Goal: Use online tool/utility: Use online tool/utility

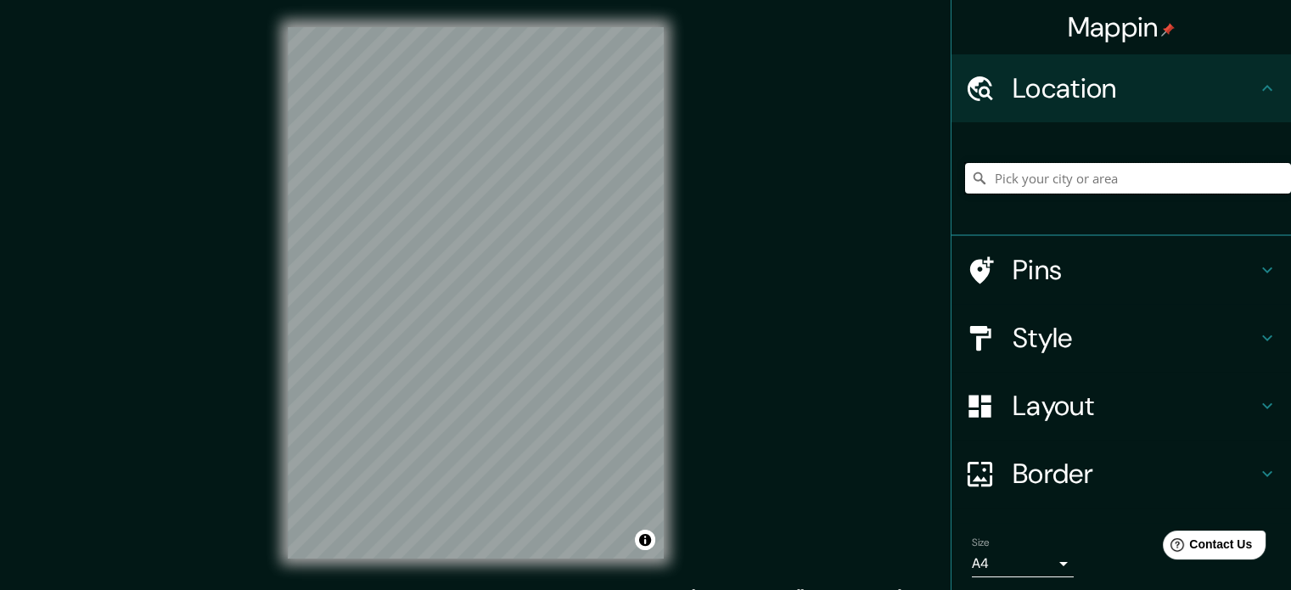
click at [1046, 183] on input "Pick your city or area" at bounding box center [1128, 178] width 326 height 31
click at [1056, 177] on input "Pick your city or area" at bounding box center [1128, 178] width 326 height 31
paste input "[PERSON_NAME][STREET_ADDRESS][PERSON_NAME]."
type input "[STREET_ADDRESS][PERSON_NAME][PERSON_NAME][PERSON_NAME]"
click at [676, 373] on div "© Mapbox © OpenStreetMap Improve this map" at bounding box center [476, 293] width 430 height 586
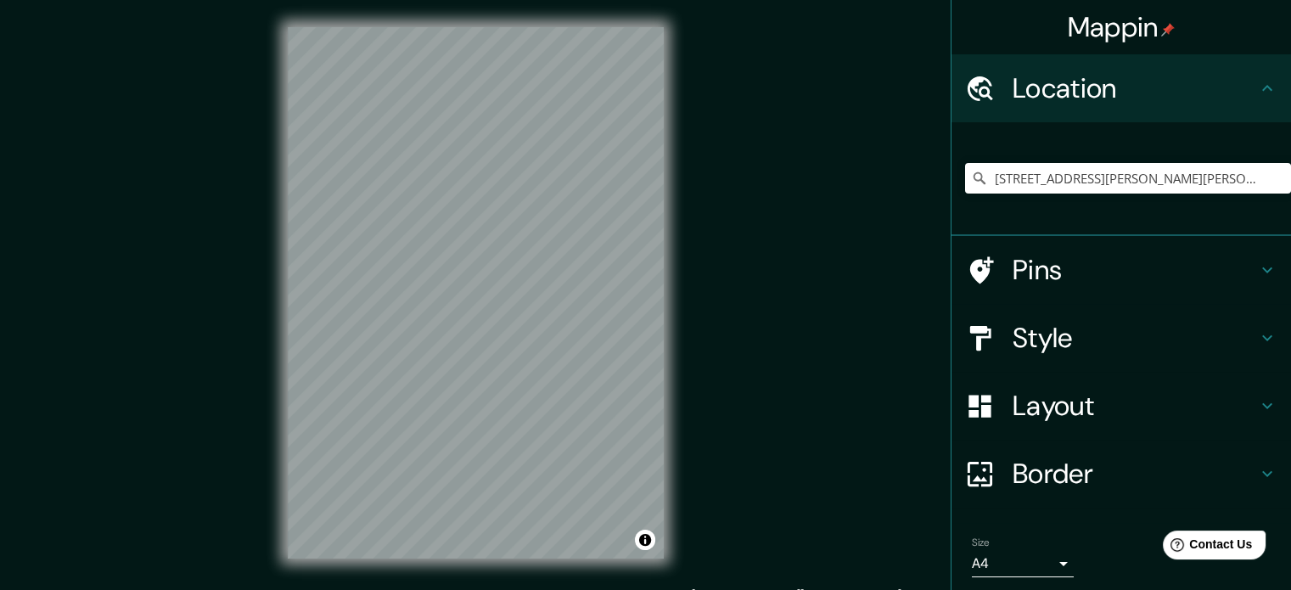
click at [1050, 331] on h4 "Style" at bounding box center [1135, 338] width 245 height 34
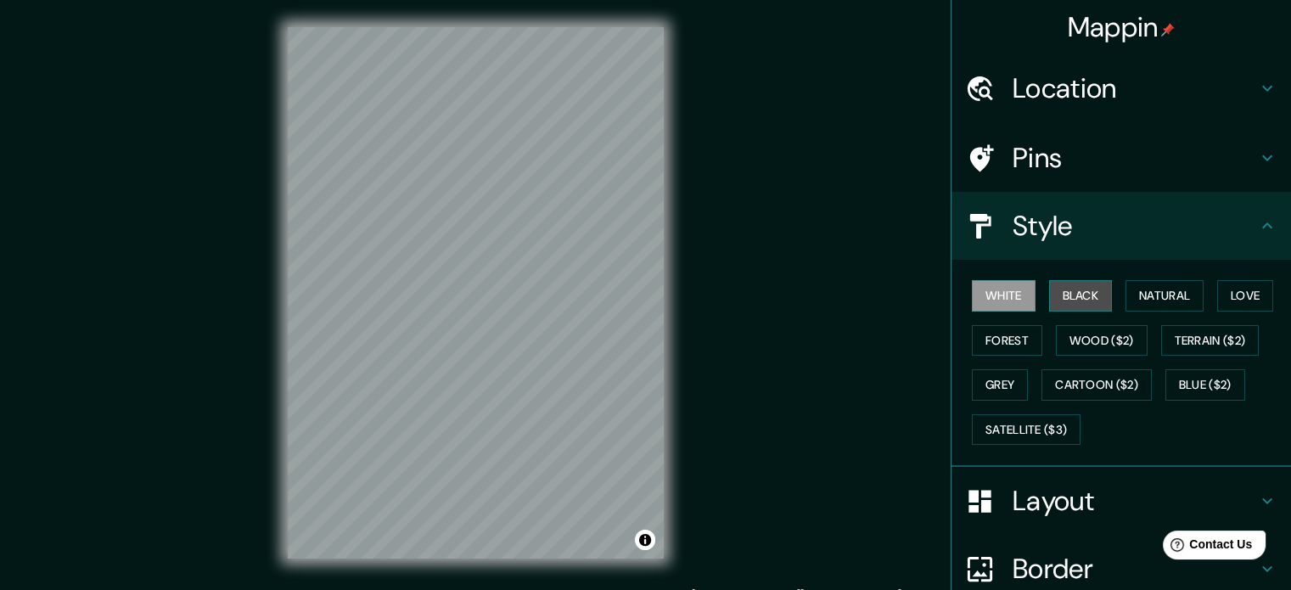
click at [1083, 290] on button "Black" at bounding box center [1081, 295] width 64 height 31
click at [1228, 155] on h4 "Pins" at bounding box center [1135, 158] width 245 height 34
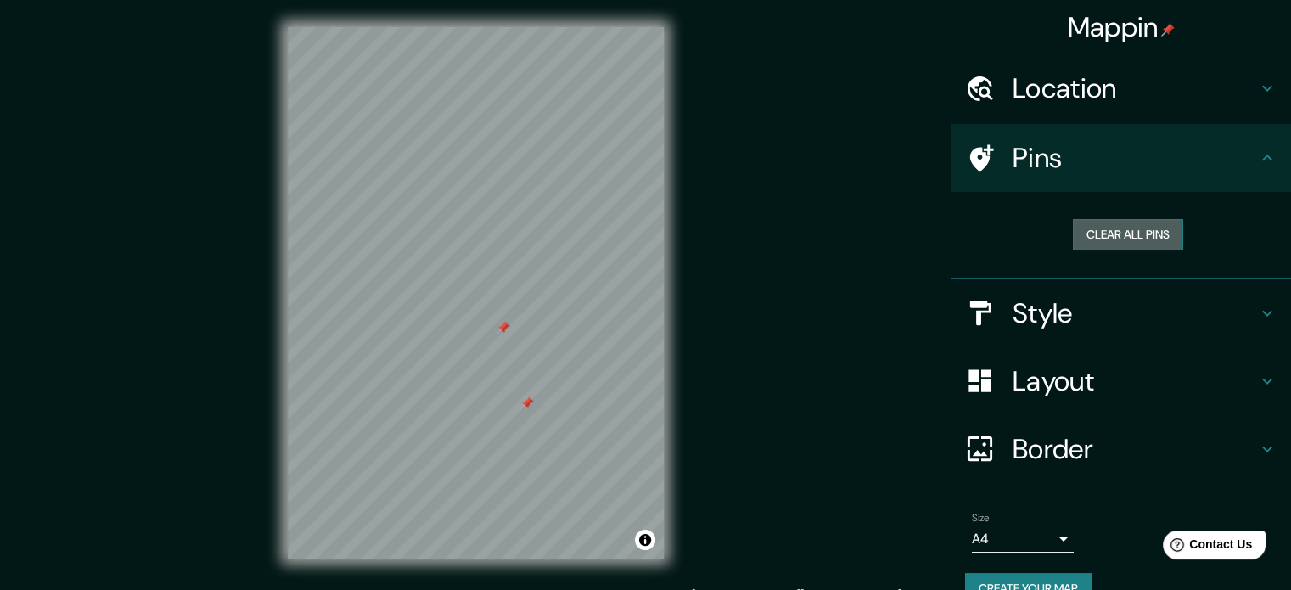
click at [1118, 238] on button "Clear all pins" at bounding box center [1128, 234] width 110 height 31
